Goal: Information Seeking & Learning: Learn about a topic

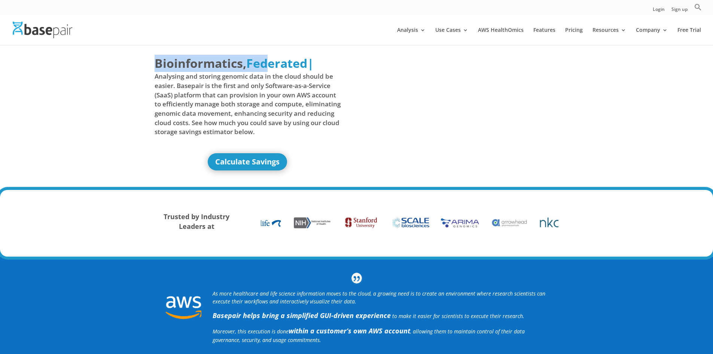
drag, startPoint x: 155, startPoint y: 59, endPoint x: 305, endPoint y: 58, distance: 150.2
click at [305, 58] on h1 "Bioinformatics, Delivered Made Simple Accelerated Federated Federated | Analysi…" at bounding box center [248, 99] width 186 height 88
click at [337, 88] on span "Analysing and storing genomic data in the cloud should be easier. Basepair is t…" at bounding box center [248, 104] width 186 height 64
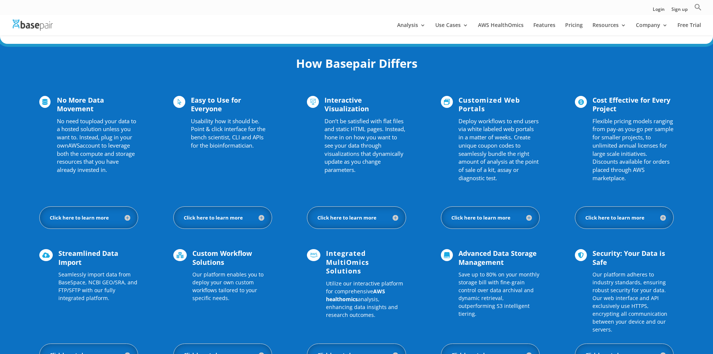
scroll to position [459, 0]
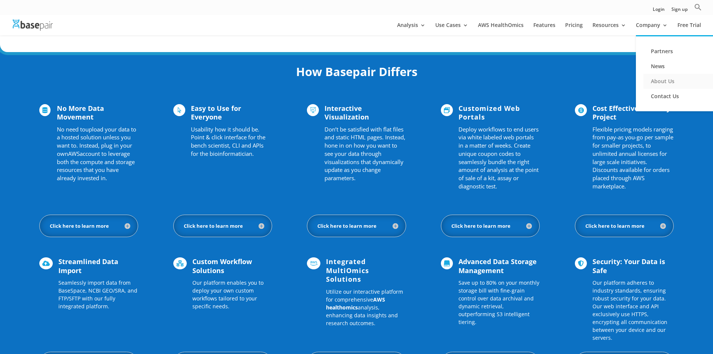
click at [662, 77] on link "About Us" at bounding box center [681, 81] width 75 height 15
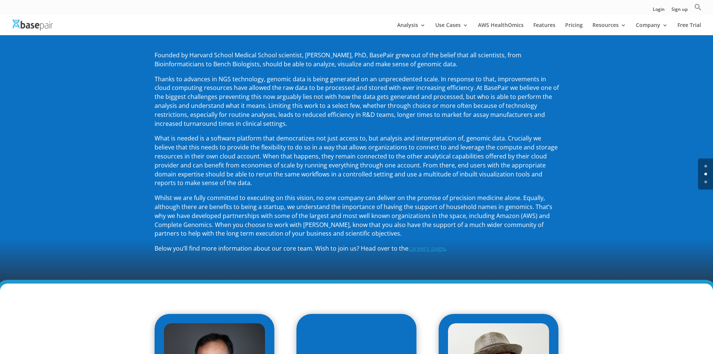
scroll to position [112, 0]
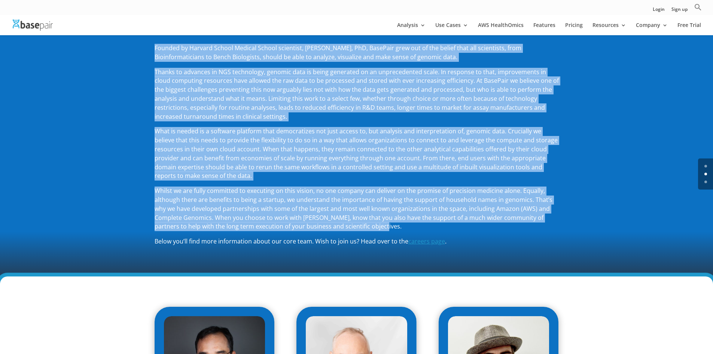
drag, startPoint x: 155, startPoint y: 46, endPoint x: 425, endPoint y: 224, distance: 323.9
click at [425, 224] on div "Founded by Harvard School Medical School scientist, Amit Sinha, PhD, BasePair g…" at bounding box center [357, 145] width 404 height 202
copy div "Founded by Harvard School Medical School scientist, Amit Sinha, PhD, BasePair g…"
